Goal: Contribute content: Add original content to the website for others to see

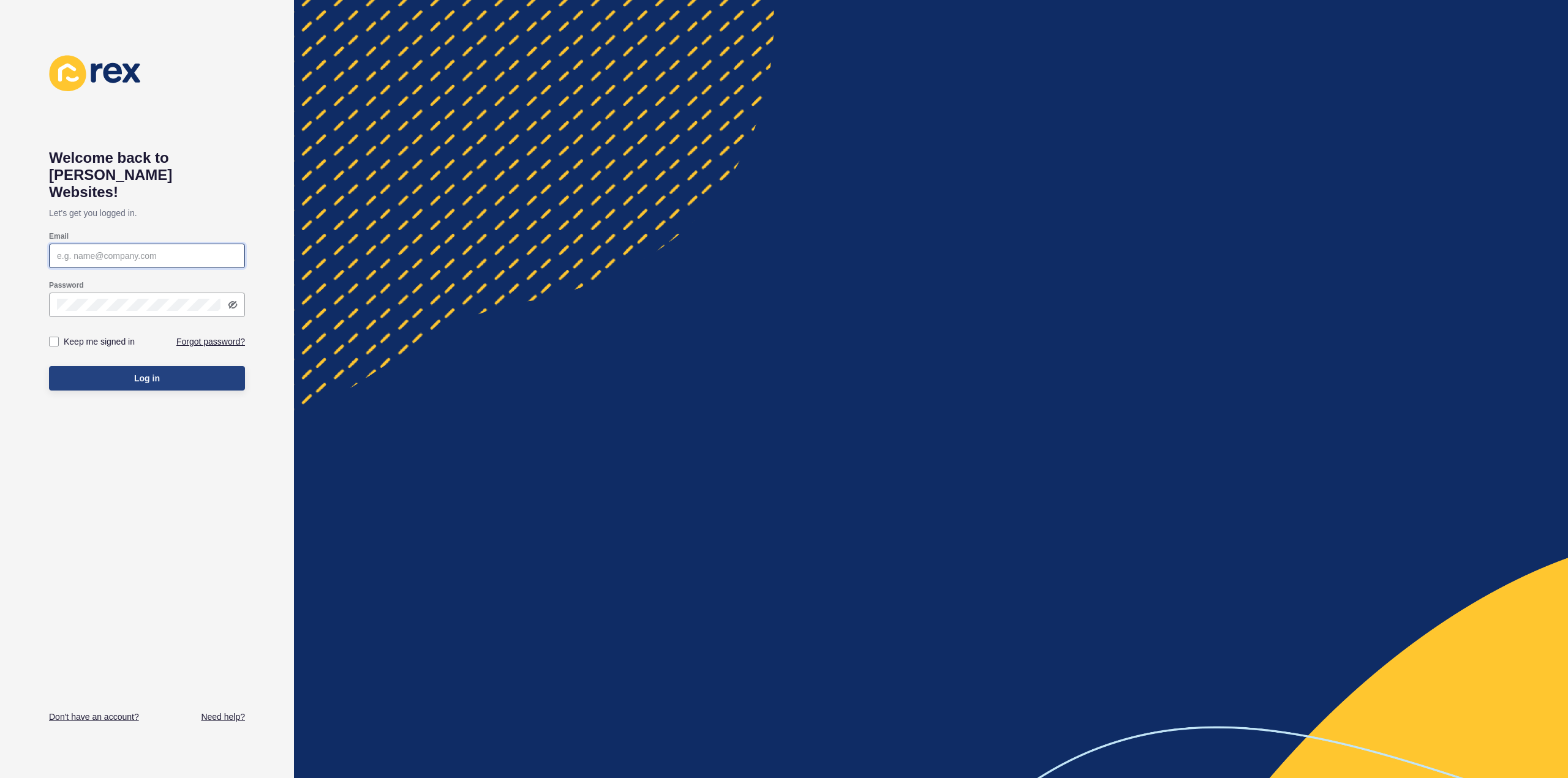
type input "[PERSON_NAME][EMAIL_ADDRESS][DOMAIN_NAME]"
click at [148, 373] on span "Log in" at bounding box center [147, 379] width 26 height 12
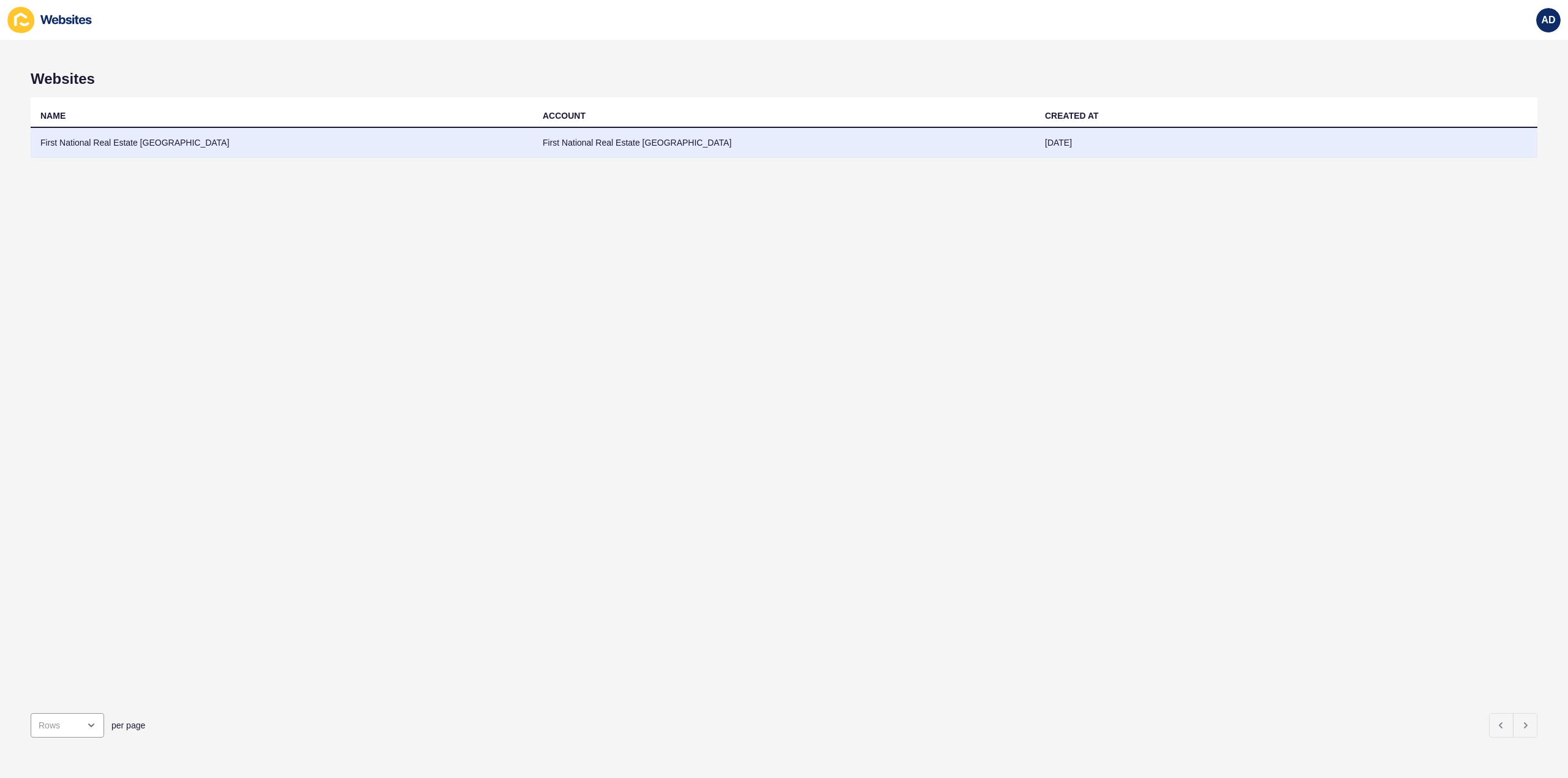
click at [126, 144] on td "First National Real Estate [GEOGRAPHIC_DATA]" at bounding box center [282, 143] width 502 height 30
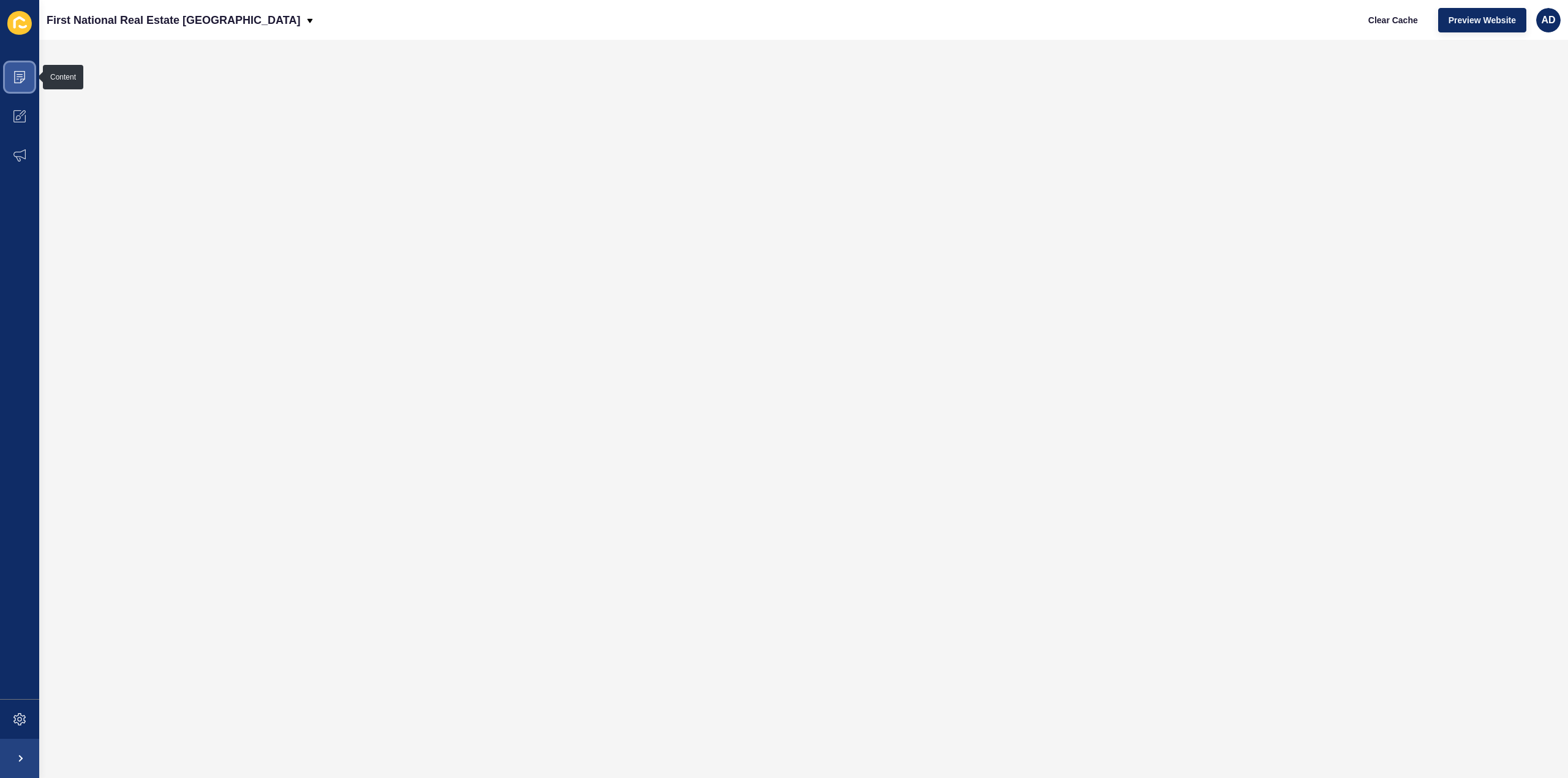
click at [29, 70] on span at bounding box center [19, 76] width 39 height 39
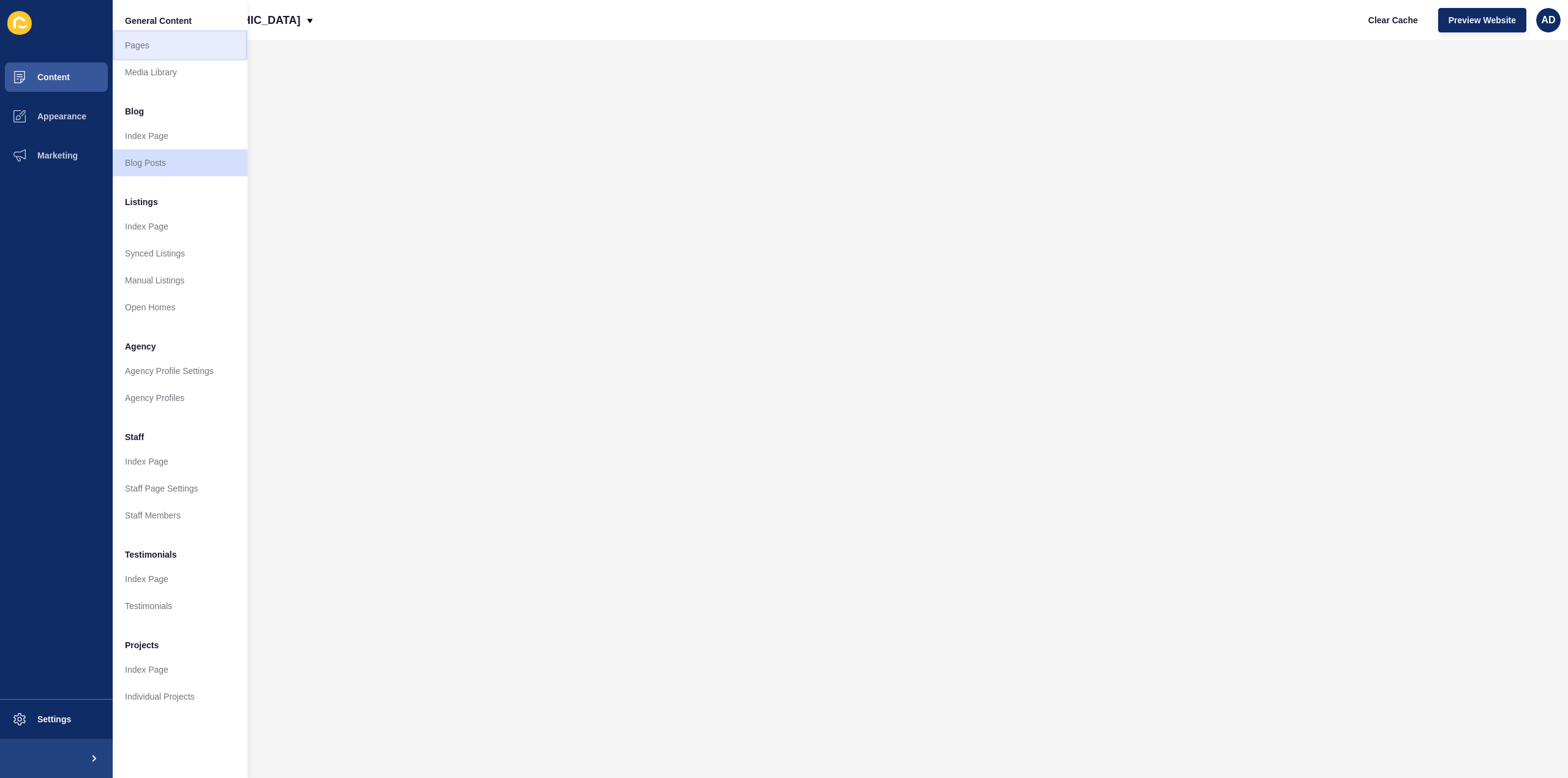
click at [136, 44] on link "Pages" at bounding box center [180, 45] width 134 height 27
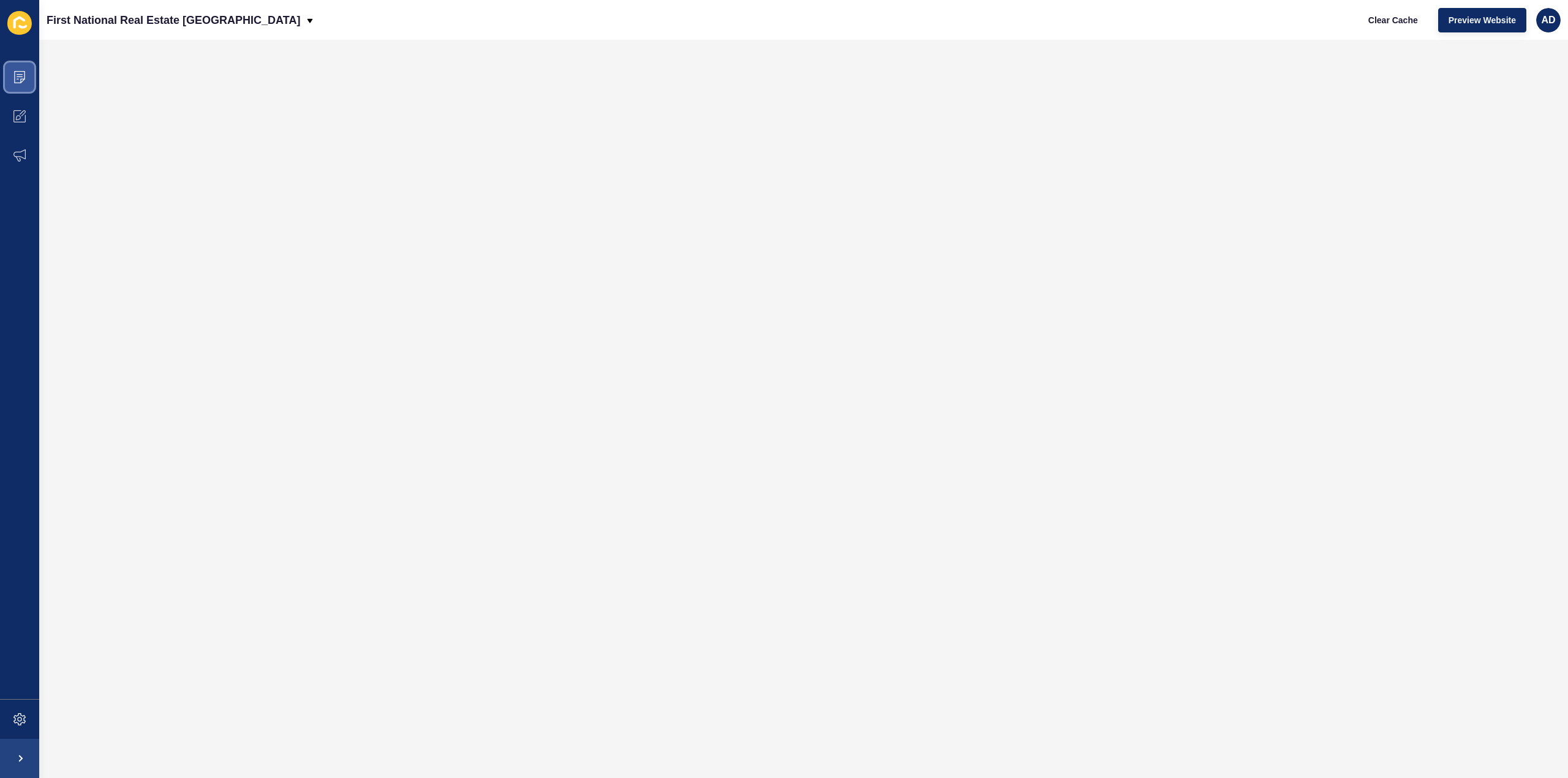
click at [15, 84] on span at bounding box center [19, 76] width 39 height 39
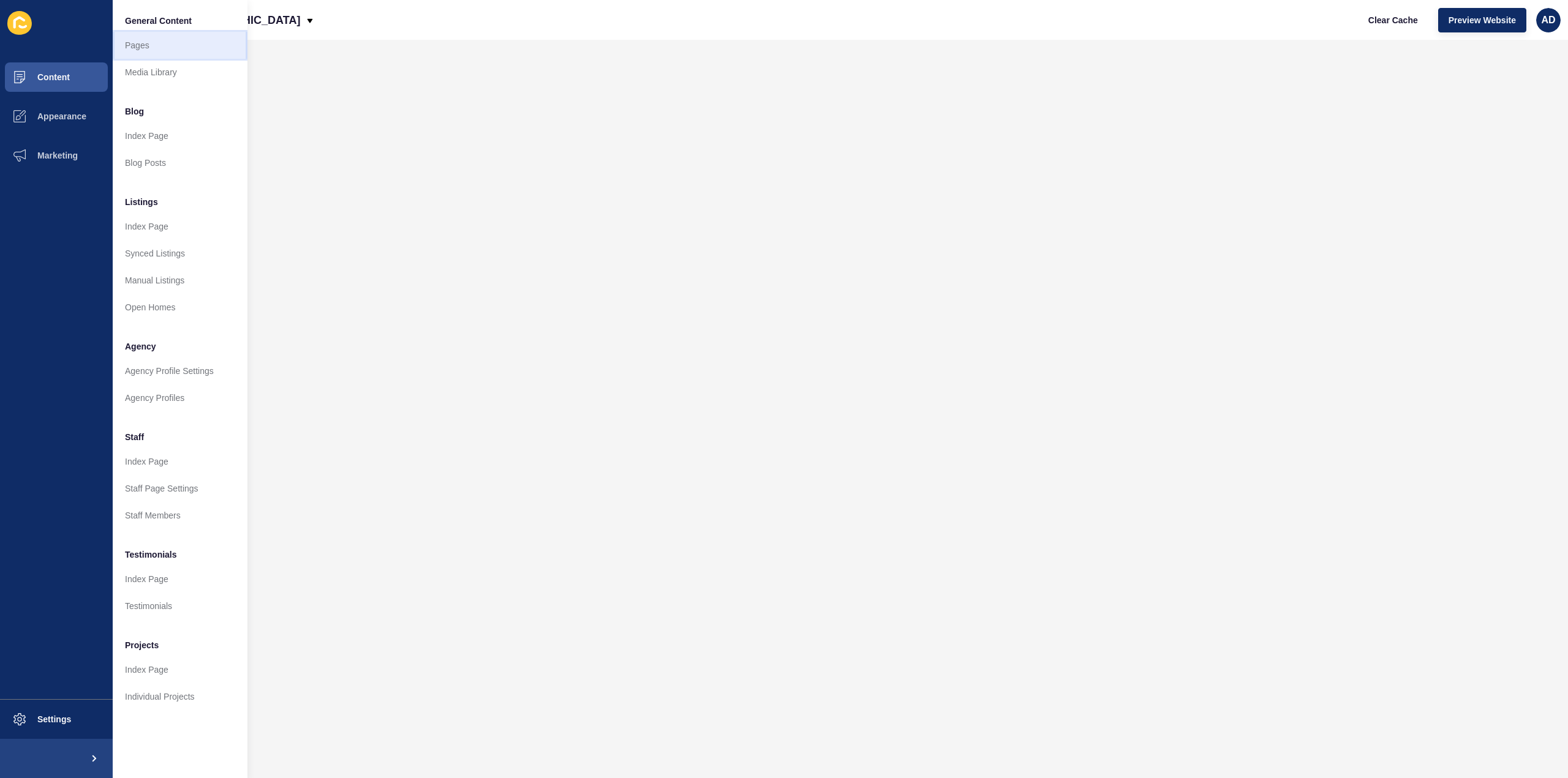
click at [134, 46] on link "Pages" at bounding box center [180, 45] width 134 height 27
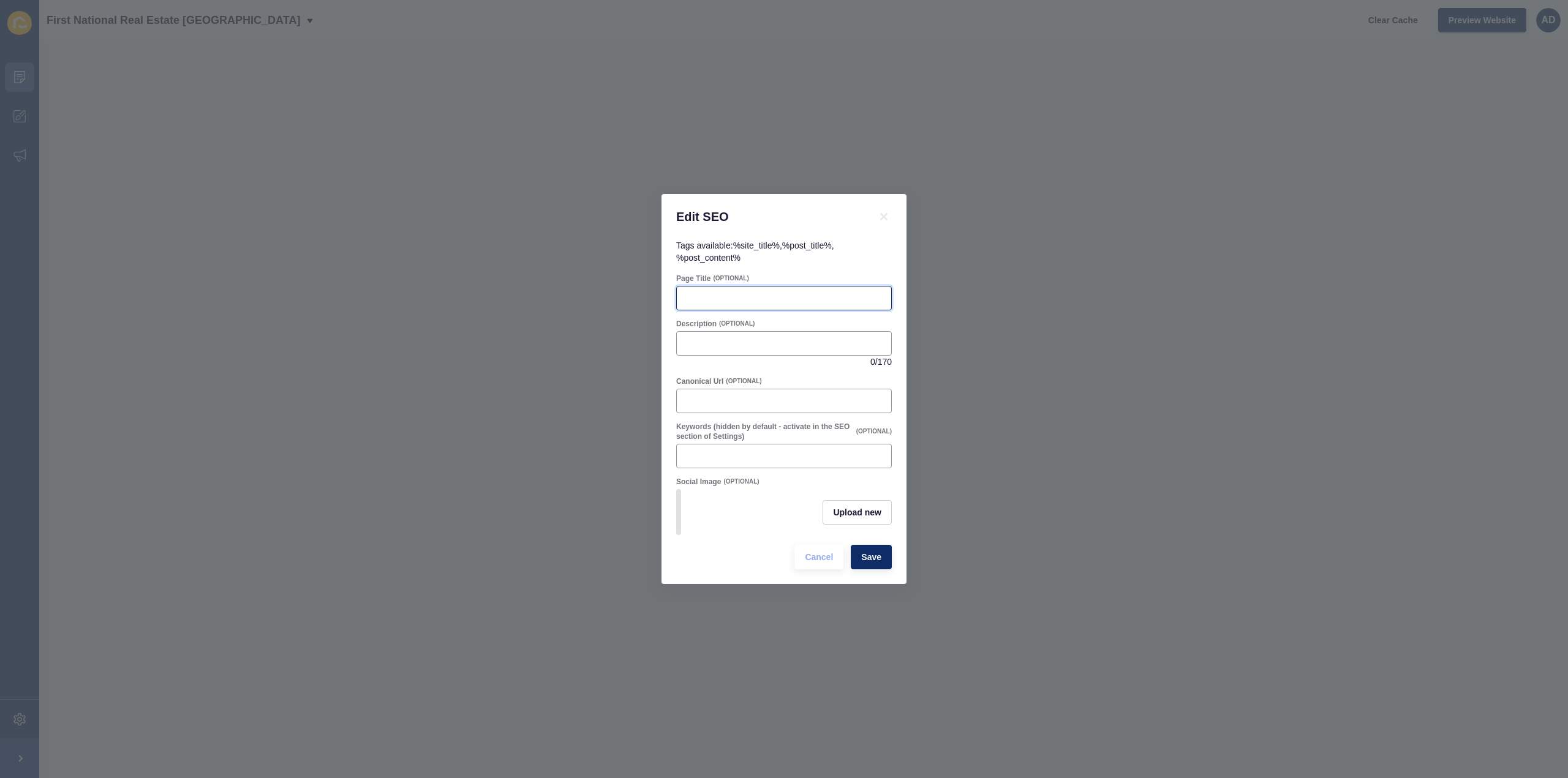
click at [718, 296] on input "Page Title" at bounding box center [784, 298] width 200 height 12
paste input "Avondale QLD Suburb Profile | Lifestyle, Property & Community Guide"
type input "Avondale QLD Suburb Profile | Lifestyle, Property & Community Guide"
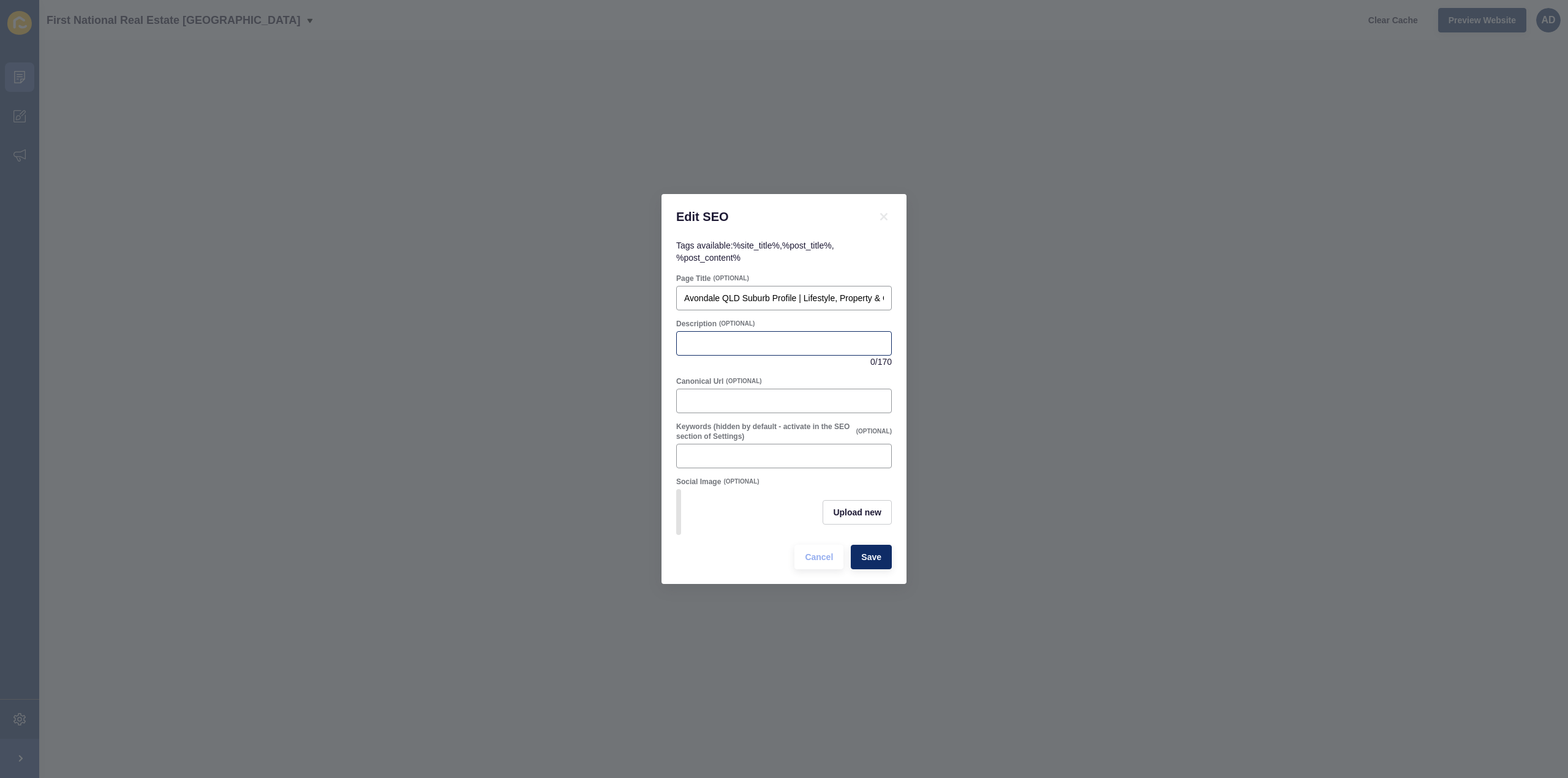
click at [729, 331] on div at bounding box center [784, 343] width 216 height 25
paste input "Discover [GEOGRAPHIC_DATA], [GEOGRAPHIC_DATA] – a peaceful rural community just…"
drag, startPoint x: 884, startPoint y: 340, endPoint x: 900, endPoint y: 337, distance: 16.3
click at [900, 337] on div "Tags available: %site_title% , %post_title% , %post_content% Page Title (OPTION…" at bounding box center [784, 412] width 245 height 345
click at [881, 338] on input "Discover [GEOGRAPHIC_DATA], [GEOGRAPHIC_DATA] – a peaceful rural community just…" at bounding box center [784, 343] width 200 height 12
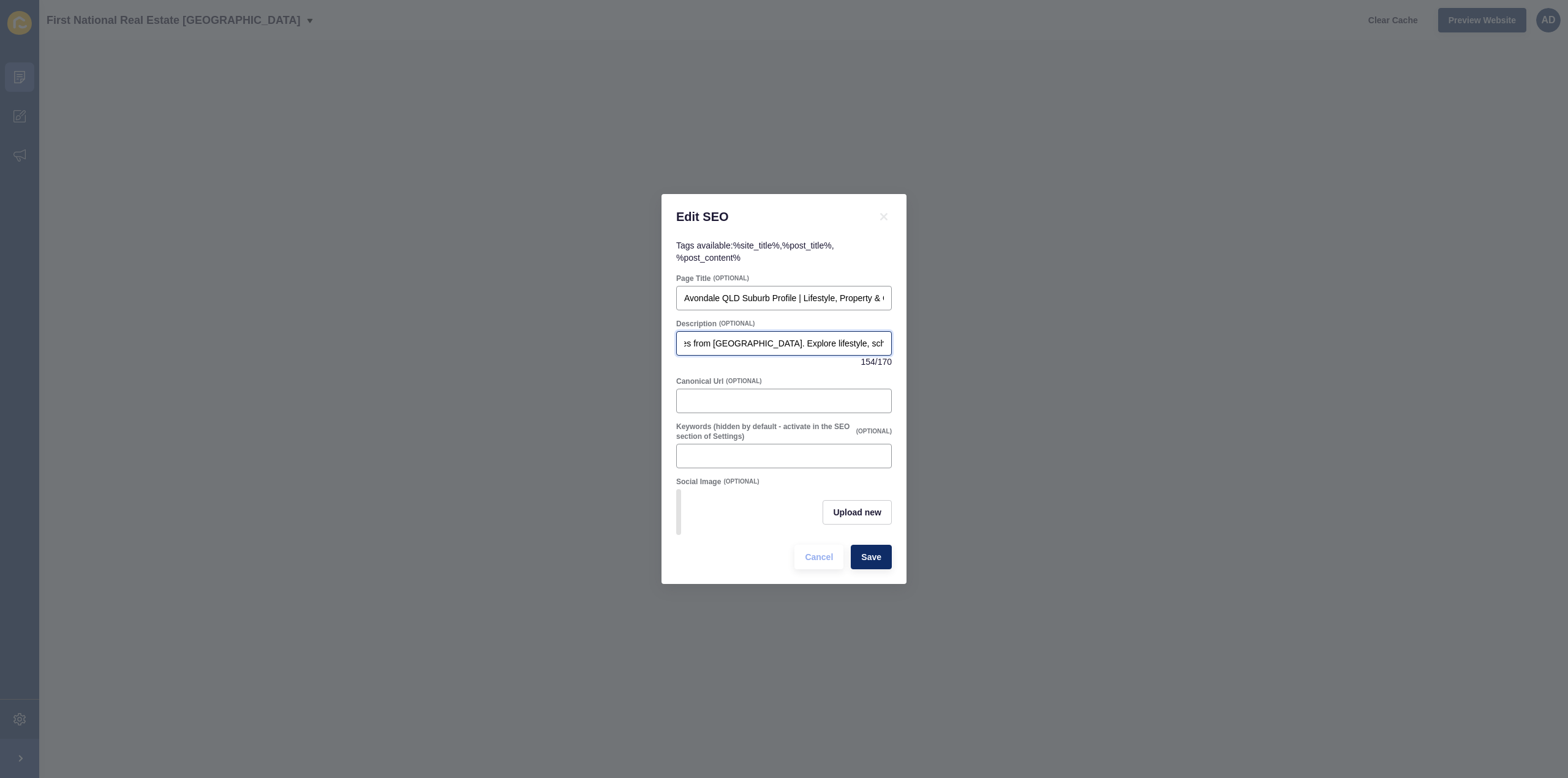
scroll to position [0, 386]
type input "Discover [GEOGRAPHIC_DATA], [GEOGRAPHIC_DATA] – a peaceful rural community just…"
click at [877, 510] on span "Upload new" at bounding box center [857, 513] width 48 height 12
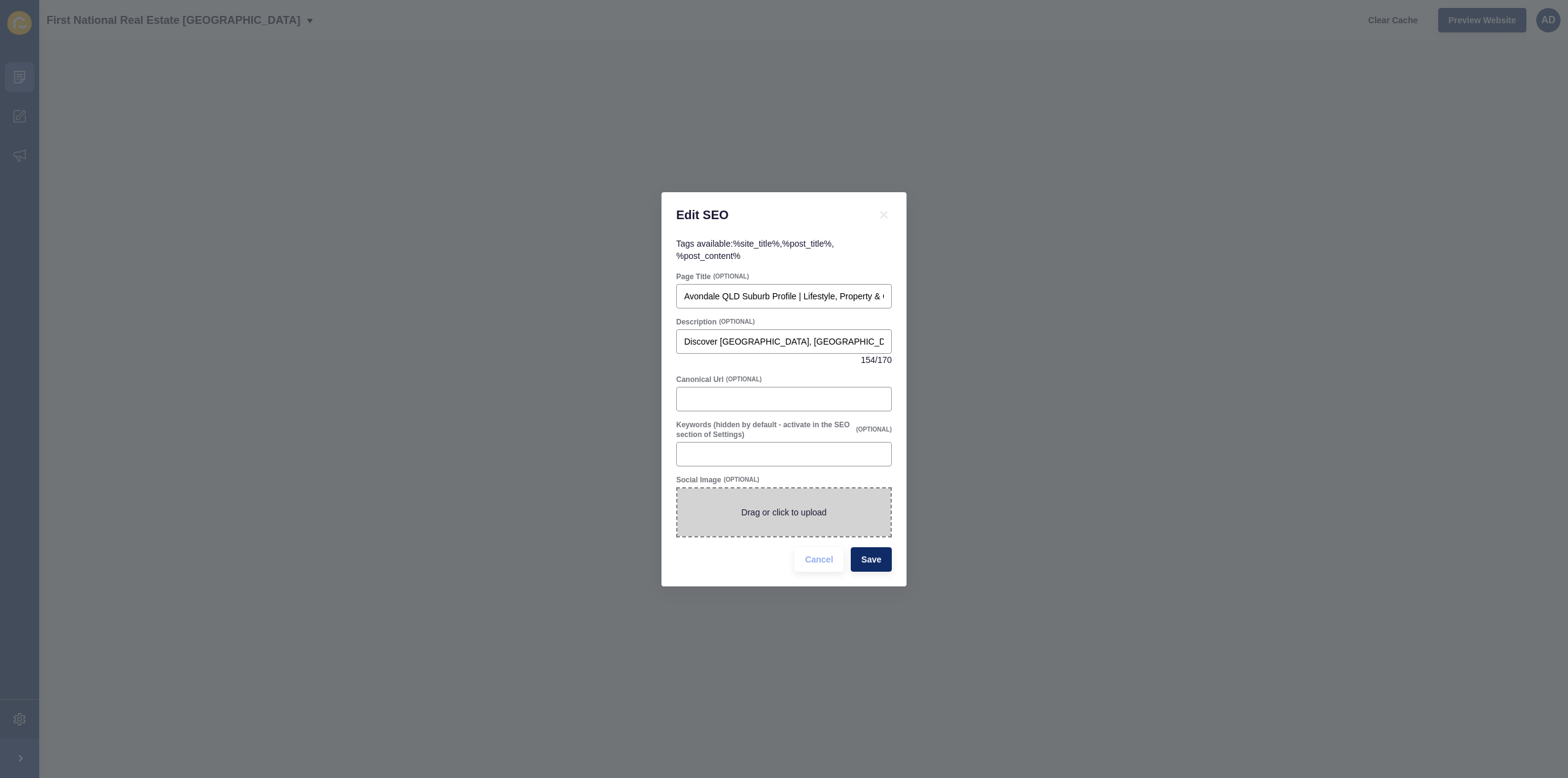
click at [801, 510] on span at bounding box center [784, 513] width 213 height 48
click at [677, 489] on input "Drag or click to upload" at bounding box center [677, 489] width 0 height 0
type input "C:\fakepath\Avondale.png"
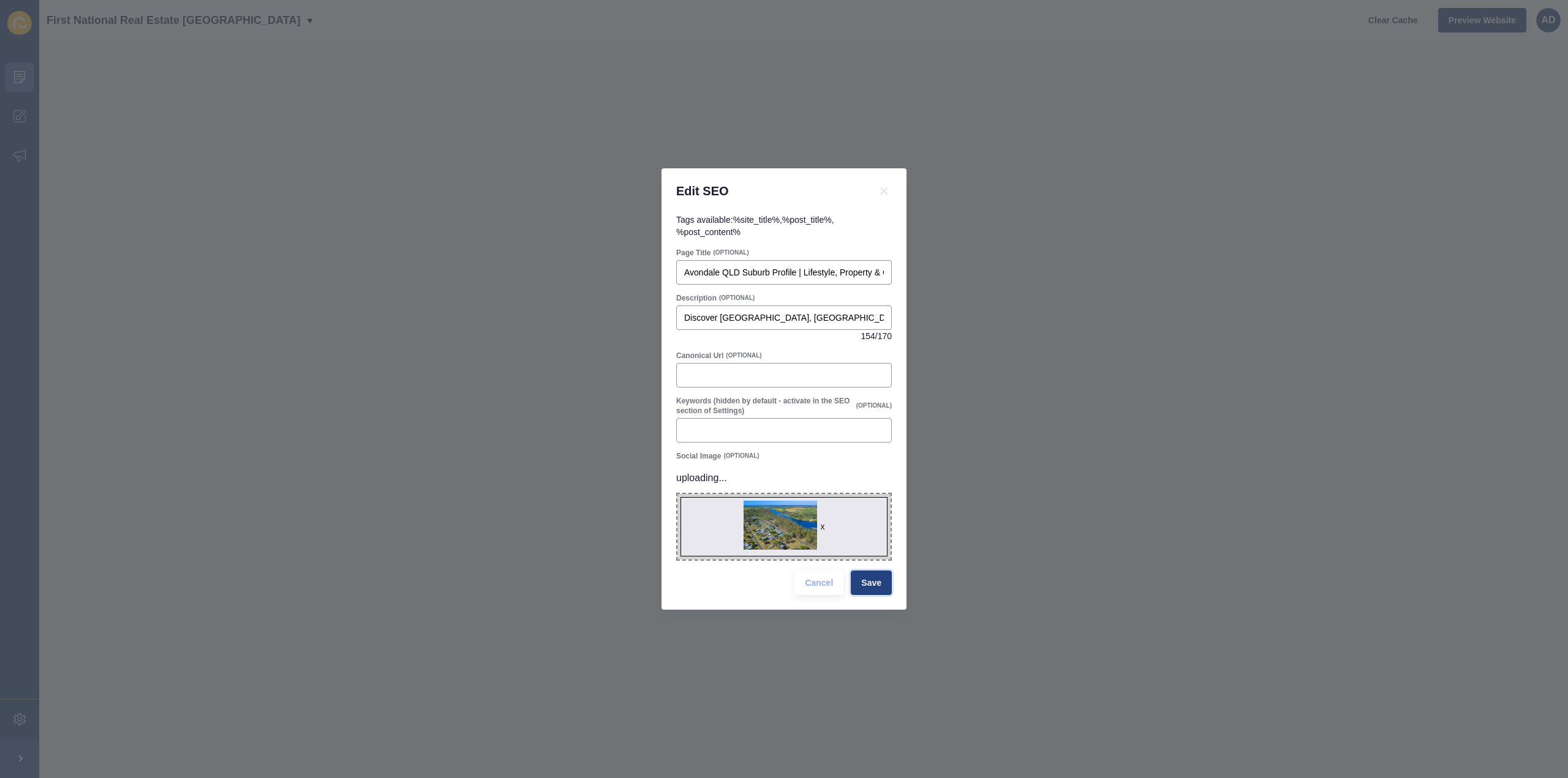
click at [872, 581] on span "Save" at bounding box center [872, 583] width 20 height 12
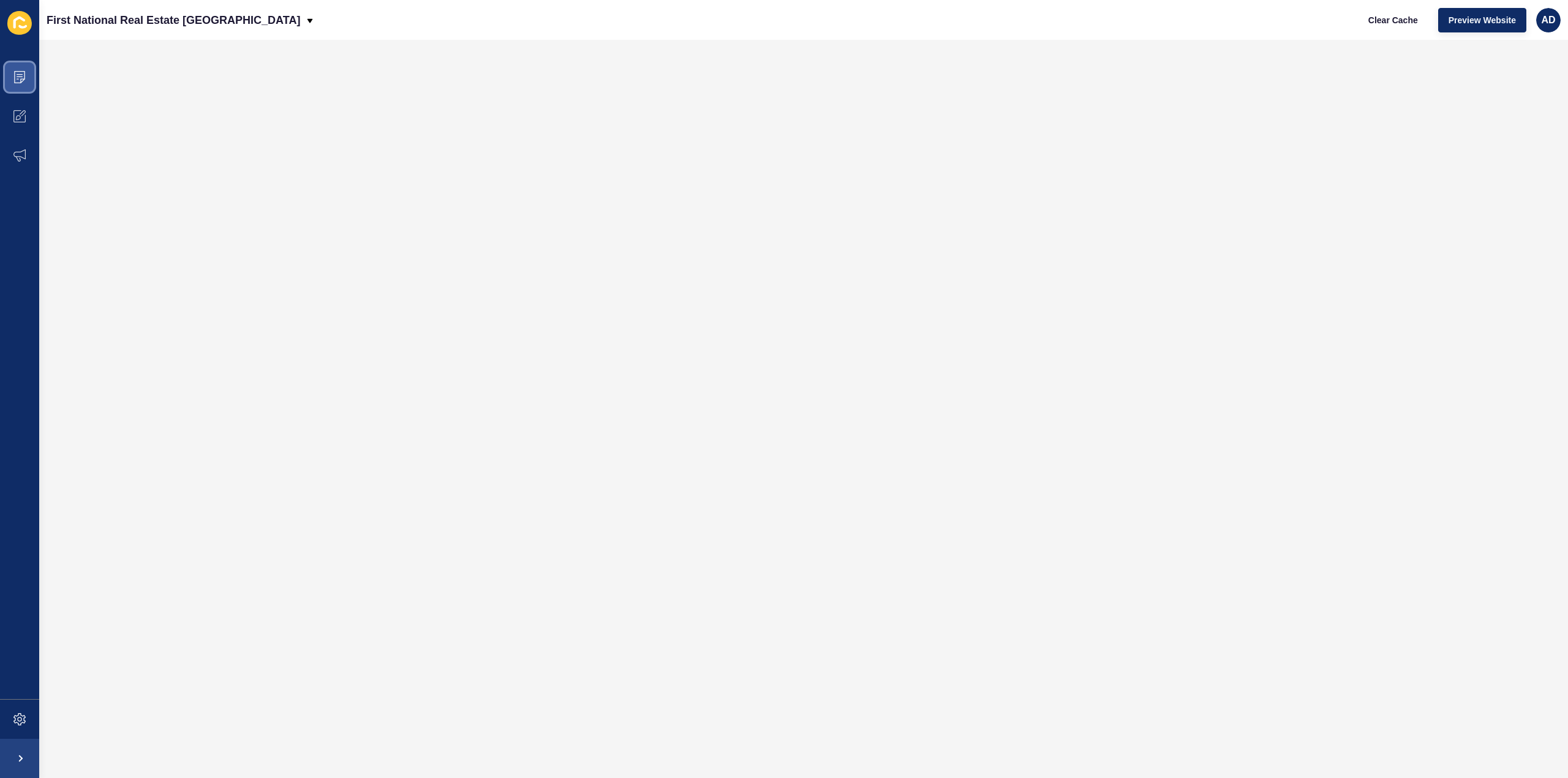
click at [20, 81] on icon at bounding box center [20, 77] width 11 height 12
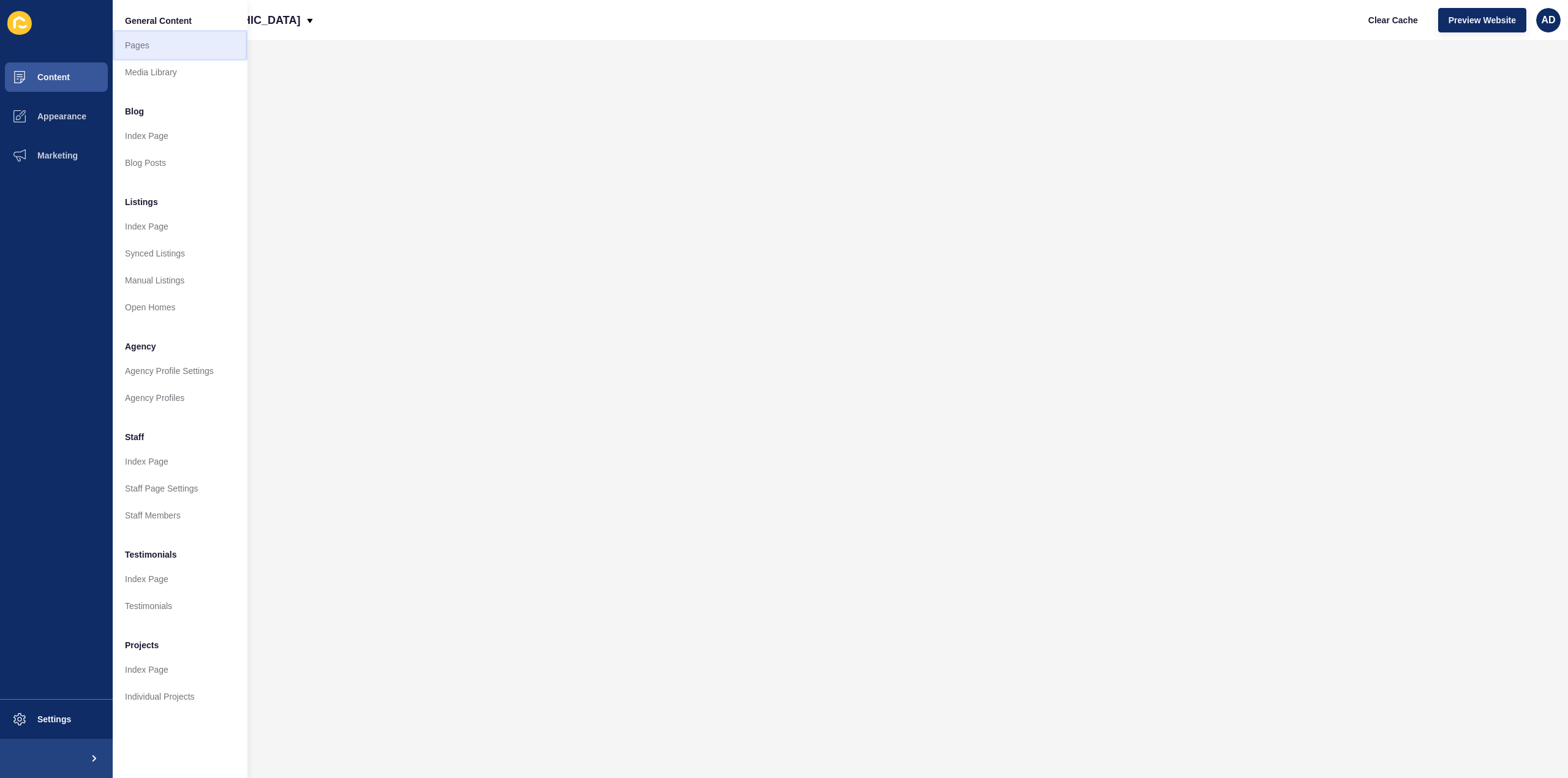
click at [139, 45] on link "Pages" at bounding box center [180, 45] width 134 height 27
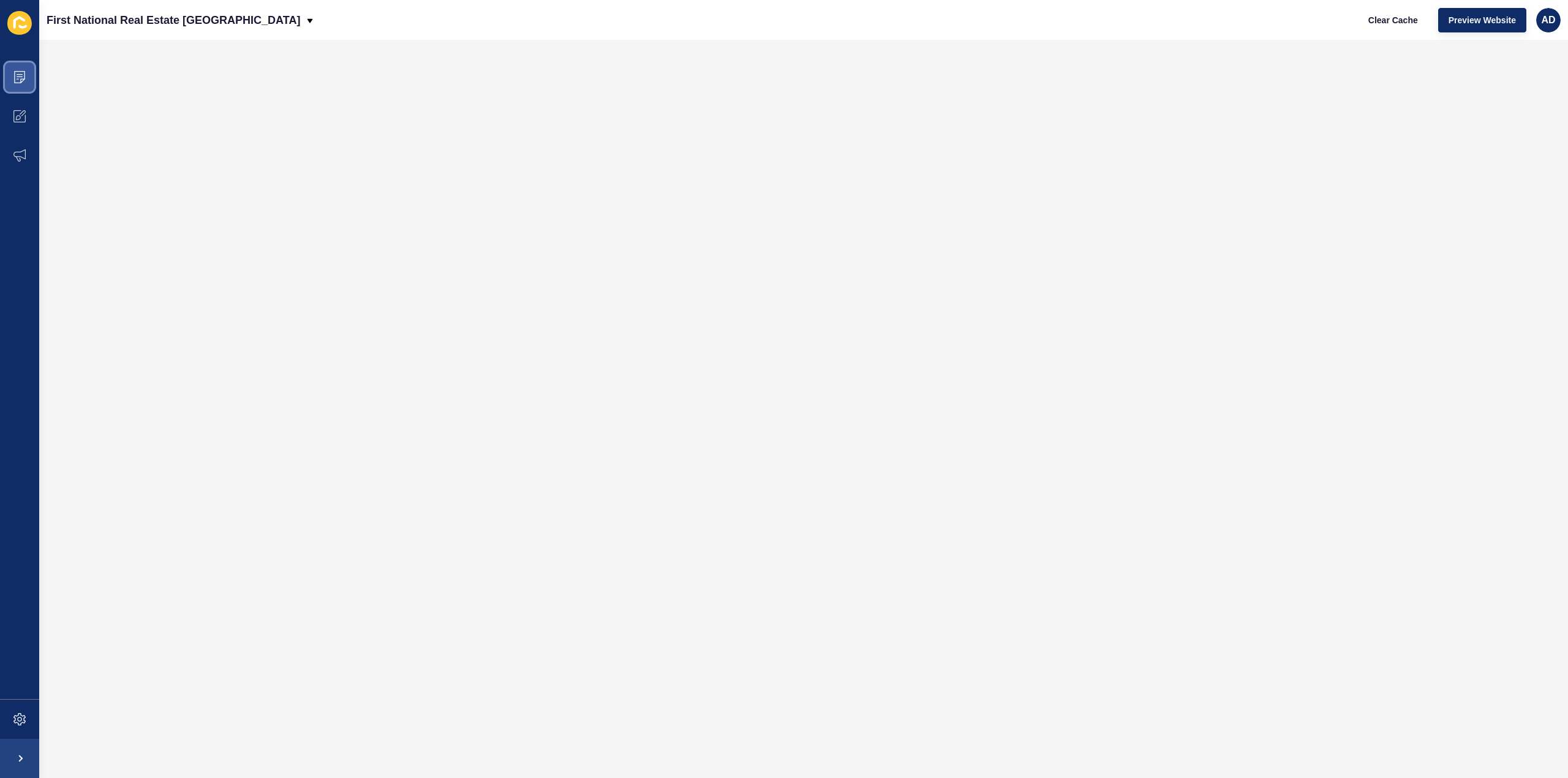
click at [18, 70] on span at bounding box center [19, 76] width 39 height 39
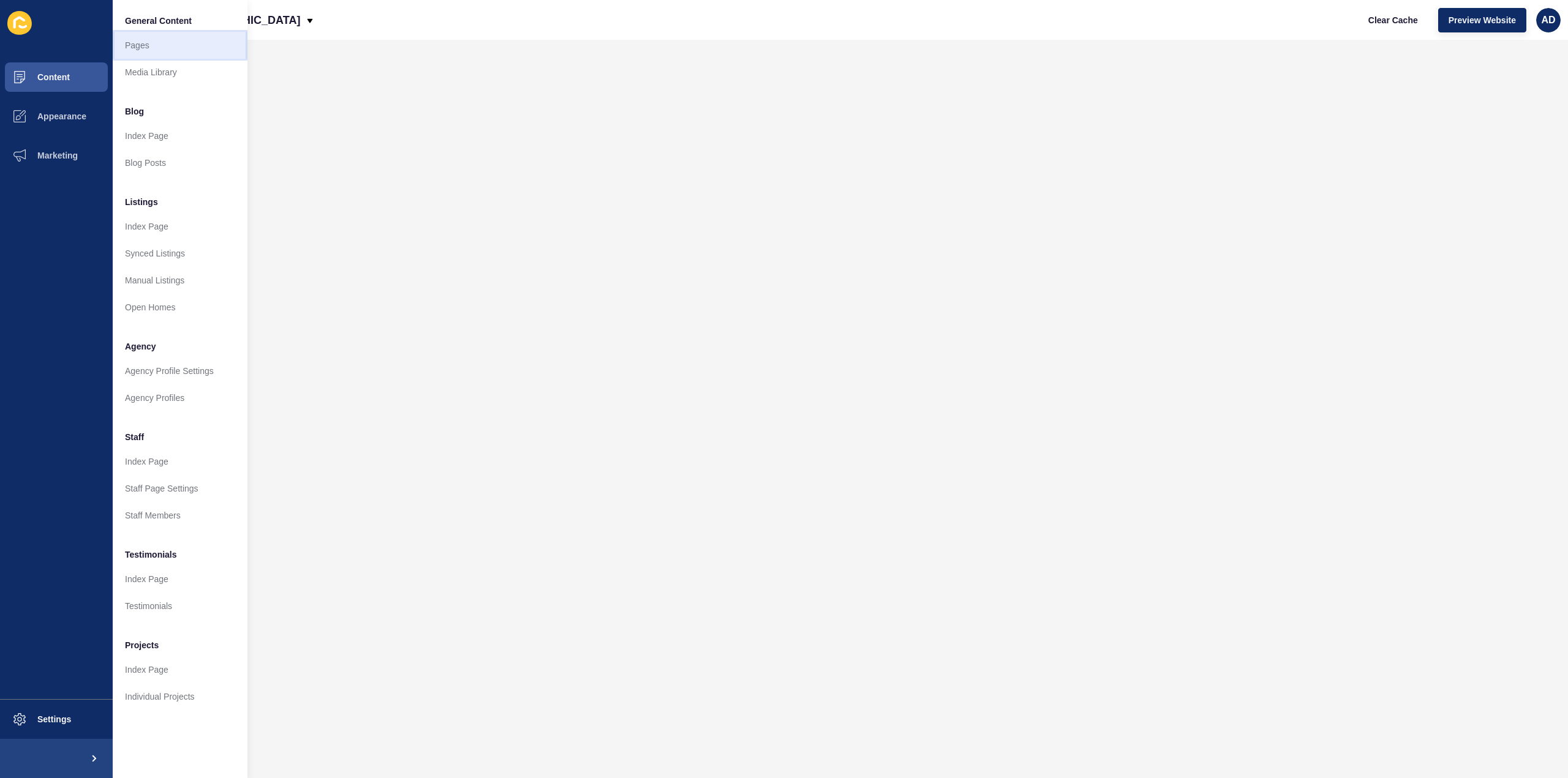
click at [124, 45] on link "Pages" at bounding box center [180, 45] width 134 height 27
